Goal: Transaction & Acquisition: Obtain resource

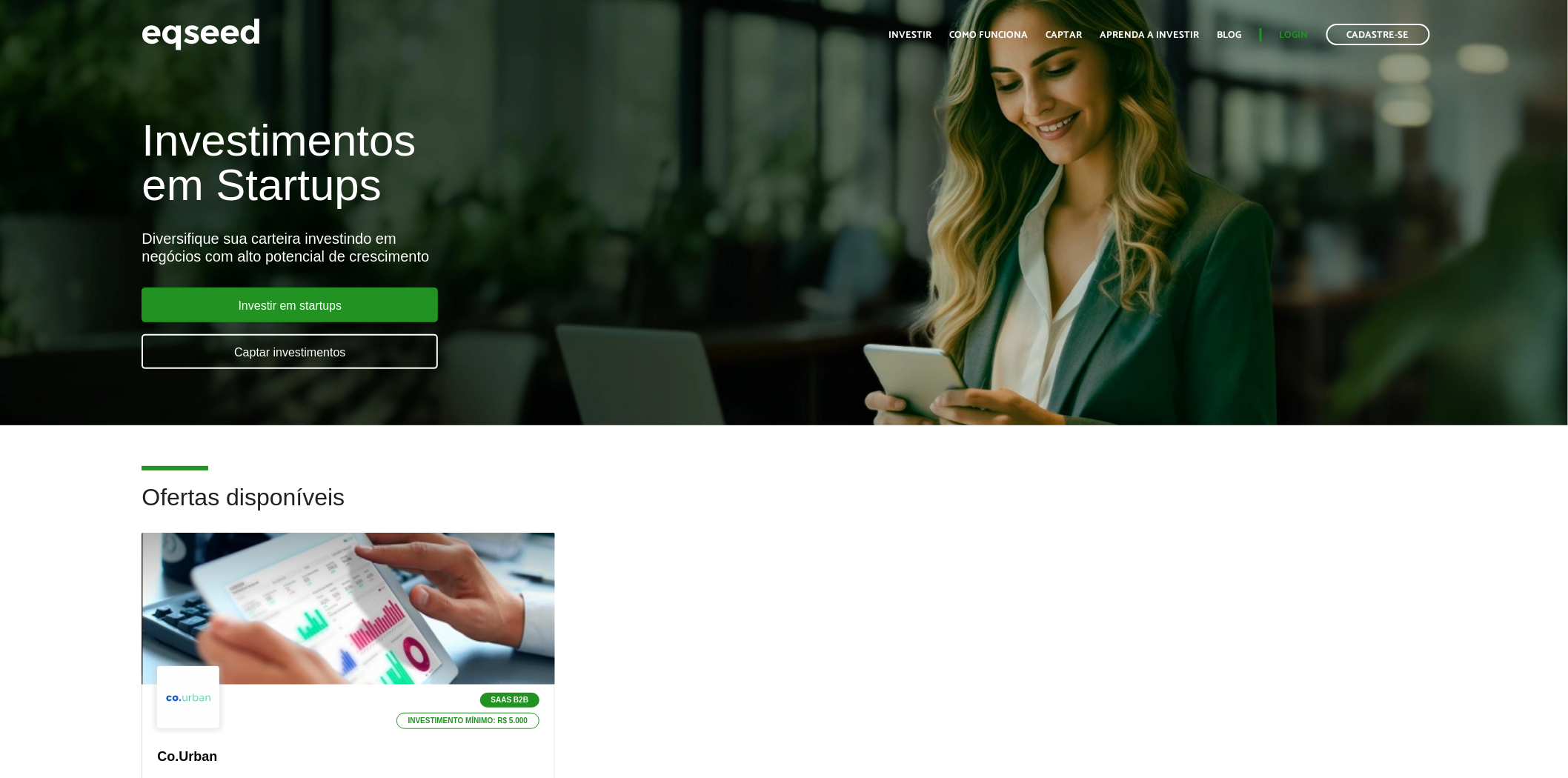
click at [1284, 27] on ul "Início Investir Como funciona Captar Aprenda a investir Blog Login Cadastre-se" at bounding box center [1159, 35] width 555 height 21
click at [1285, 30] on link "Login" at bounding box center [1294, 35] width 29 height 10
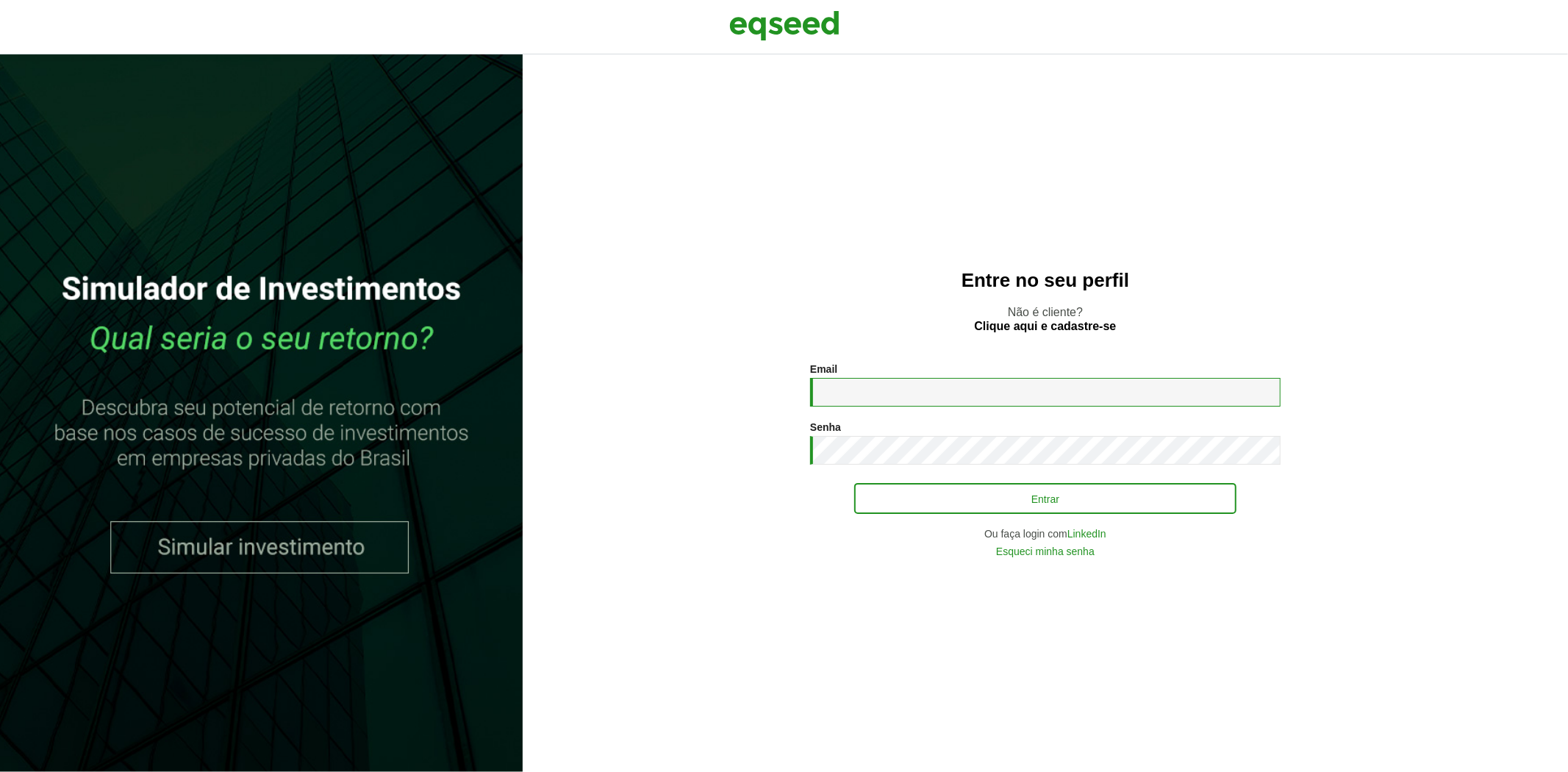
type input "**********"
click at [897, 496] on button "Entrar" at bounding box center [1045, 498] width 382 height 28
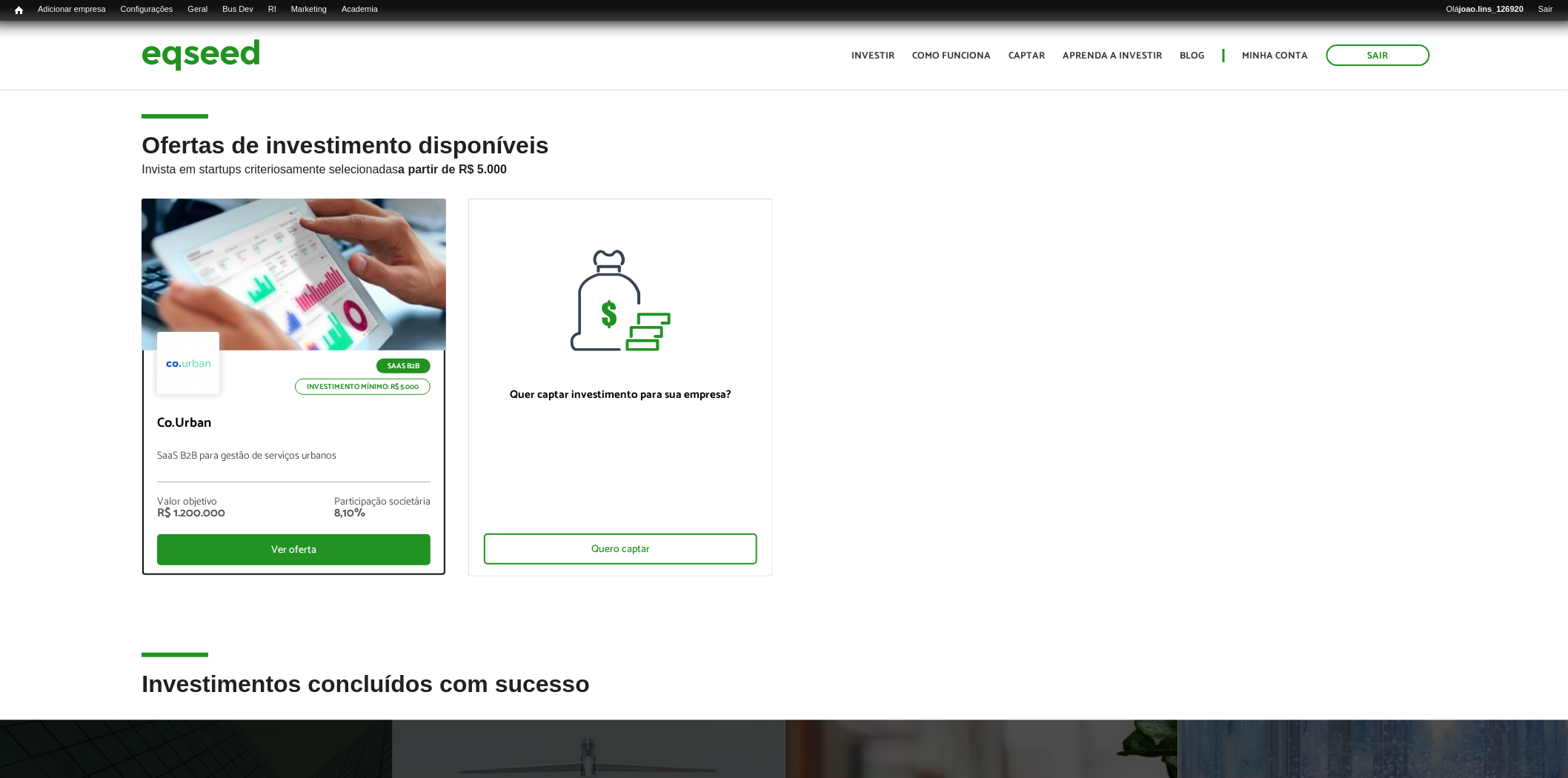
click at [326, 451] on p "SaaS B2B para gestão de serviços urbanos" at bounding box center [293, 466] width 274 height 32
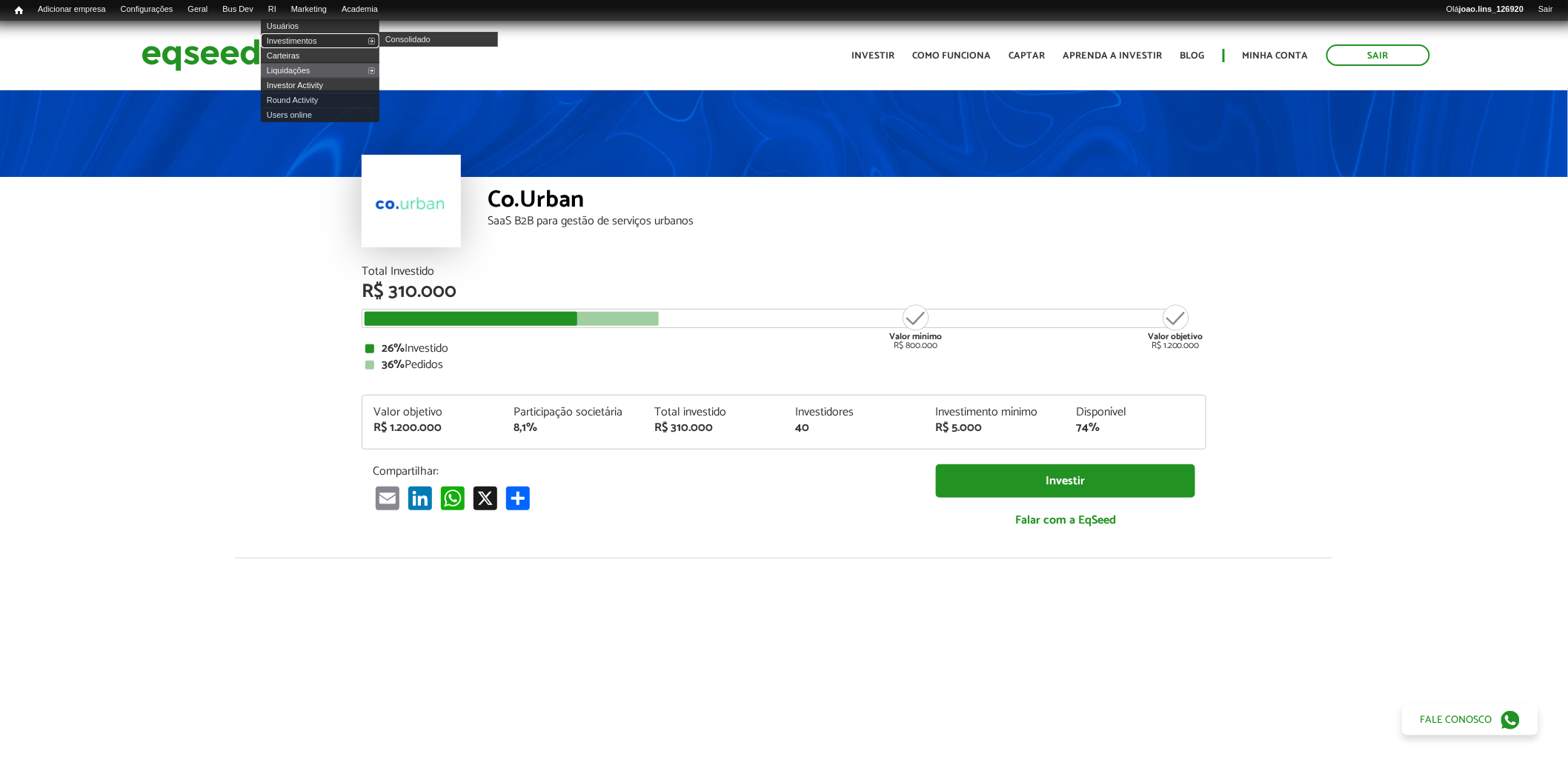
click at [299, 40] on link "Investimentos" at bounding box center [320, 40] width 119 height 15
